Goal: Information Seeking & Learning: Understand process/instructions

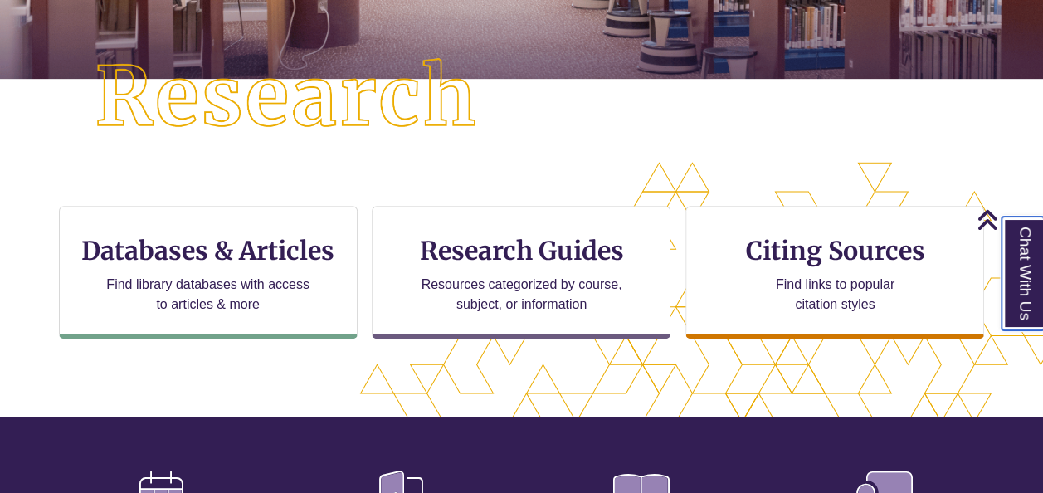
scroll to position [403, 0]
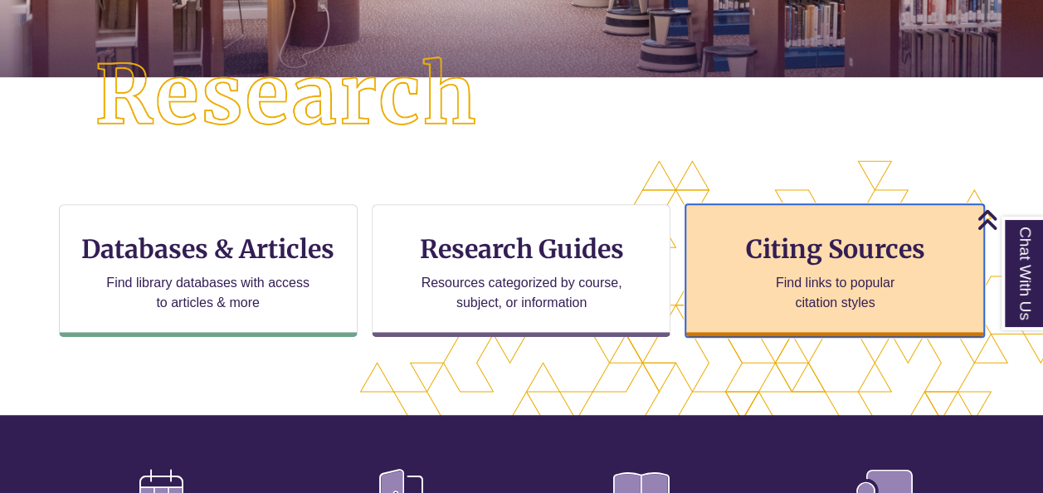
click at [822, 302] on p "Find links to popular citation styles" at bounding box center [835, 293] width 162 height 40
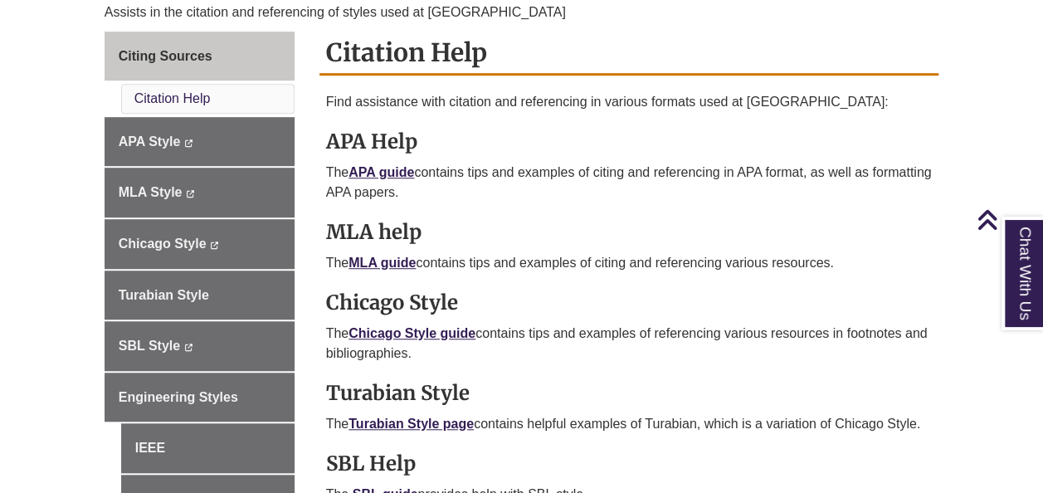
scroll to position [600, 0]
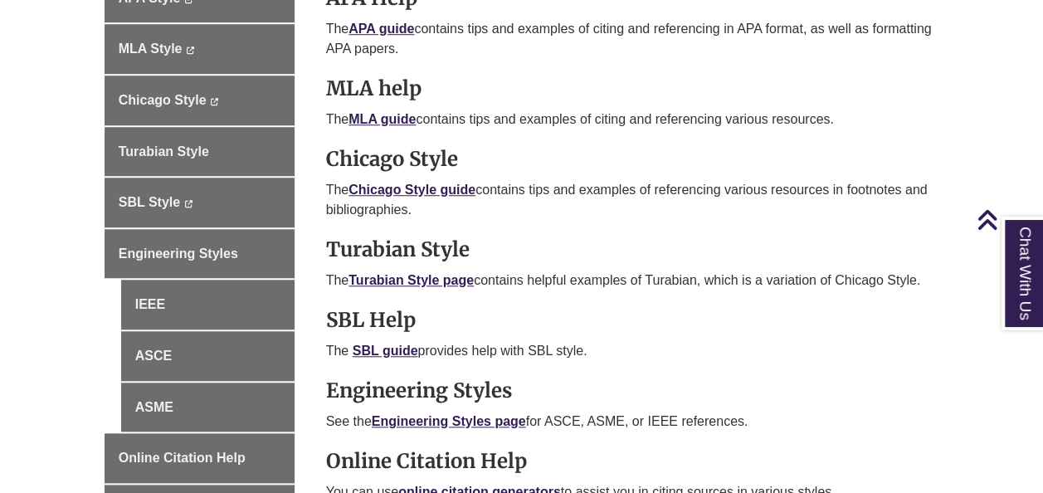
click at [674, 347] on p "The SBL guide provides help with SBL style." at bounding box center [629, 351] width 607 height 20
click at [417, 162] on strong "Chicago Style" at bounding box center [392, 159] width 132 height 26
click at [427, 184] on link "Chicago Style guide" at bounding box center [412, 190] width 127 height 14
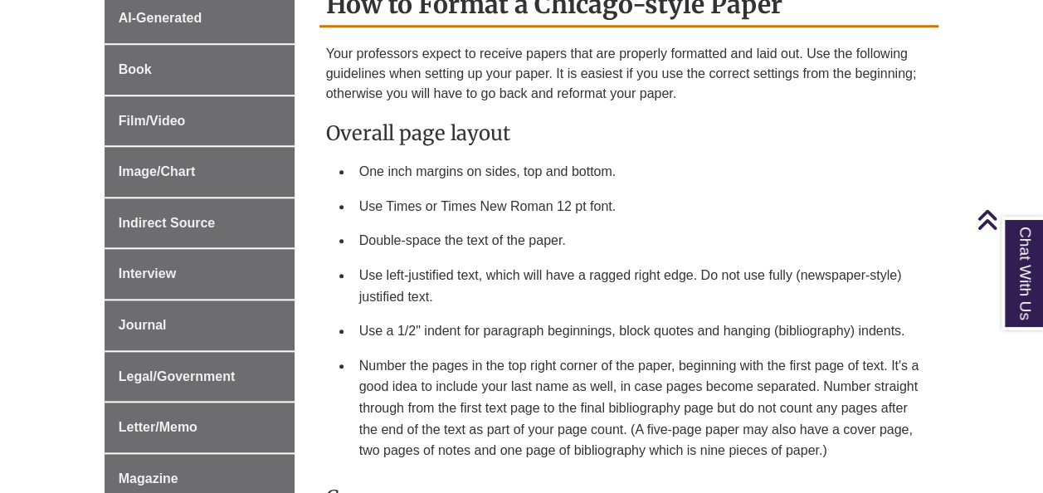
scroll to position [781, 0]
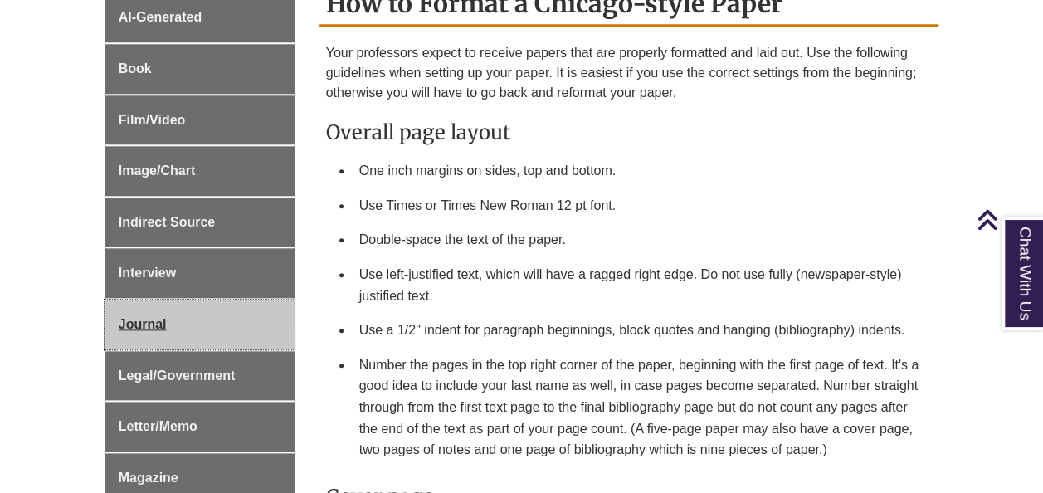
click at [123, 317] on span "Journal" at bounding box center [143, 324] width 48 height 14
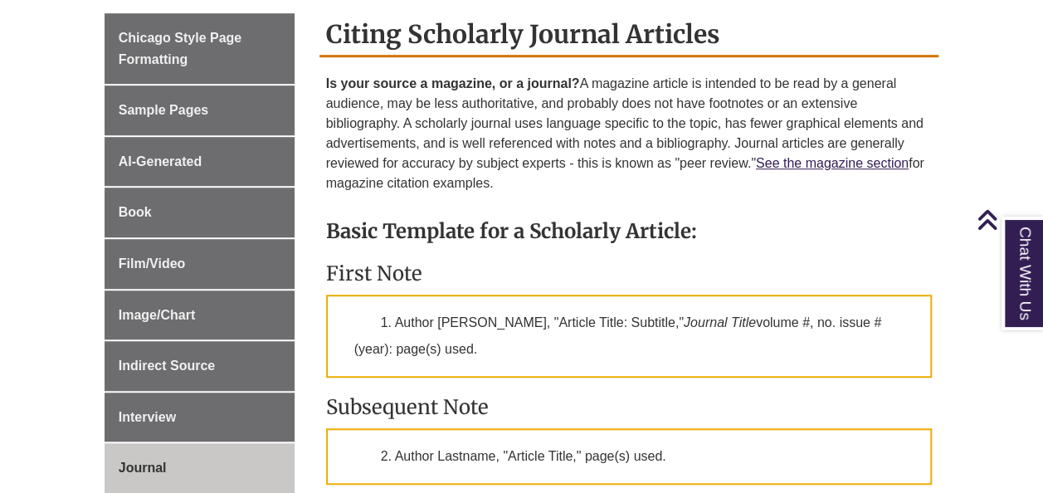
scroll to position [456, 0]
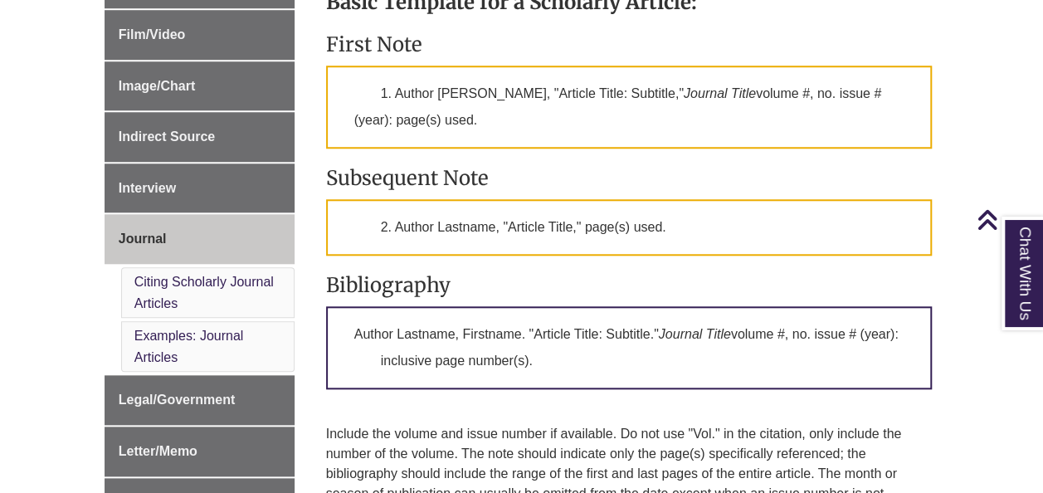
scroll to position [683, 0]
